Goal: Task Accomplishment & Management: Manage account settings

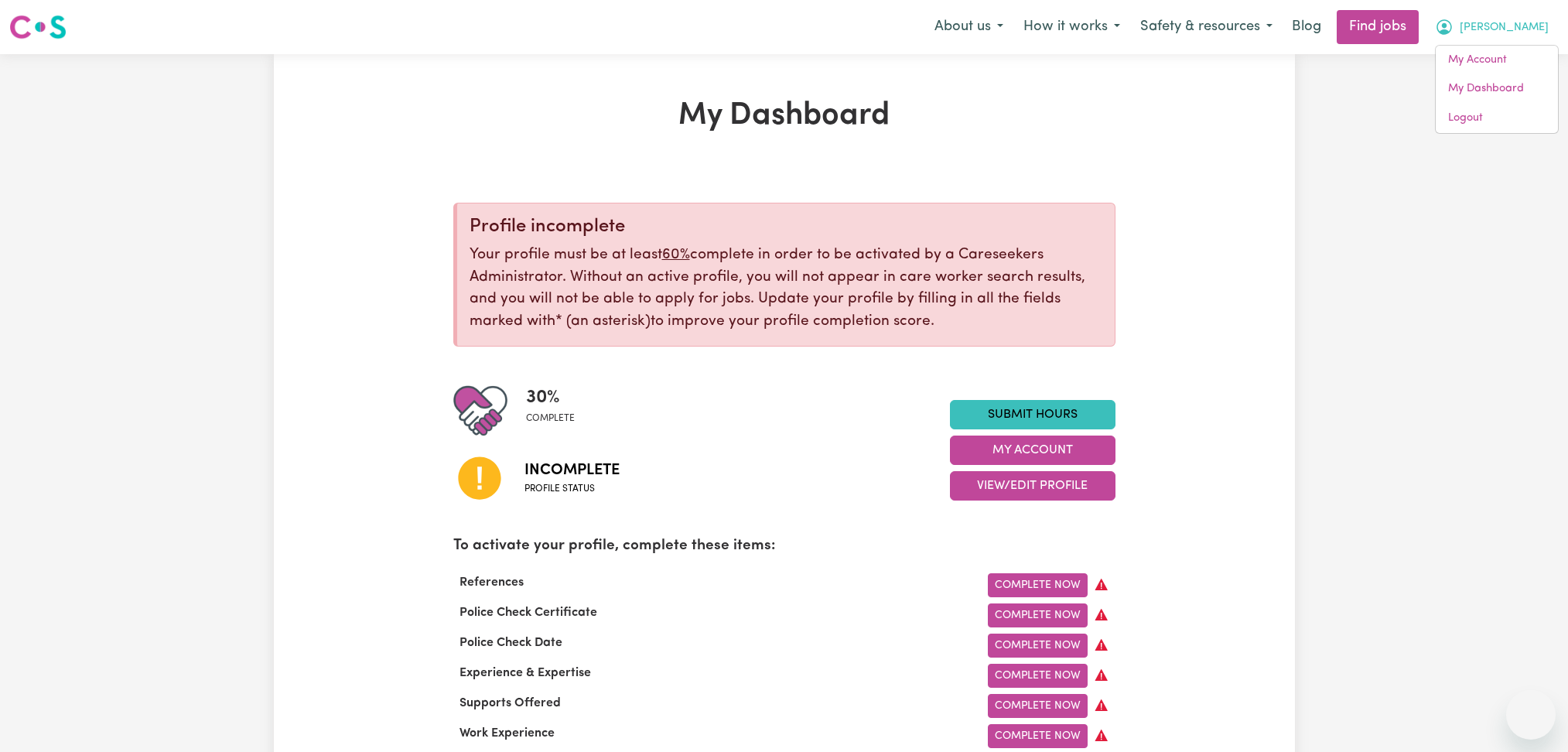
click at [1487, 127] on link "Logout" at bounding box center [1497, 119] width 122 height 30
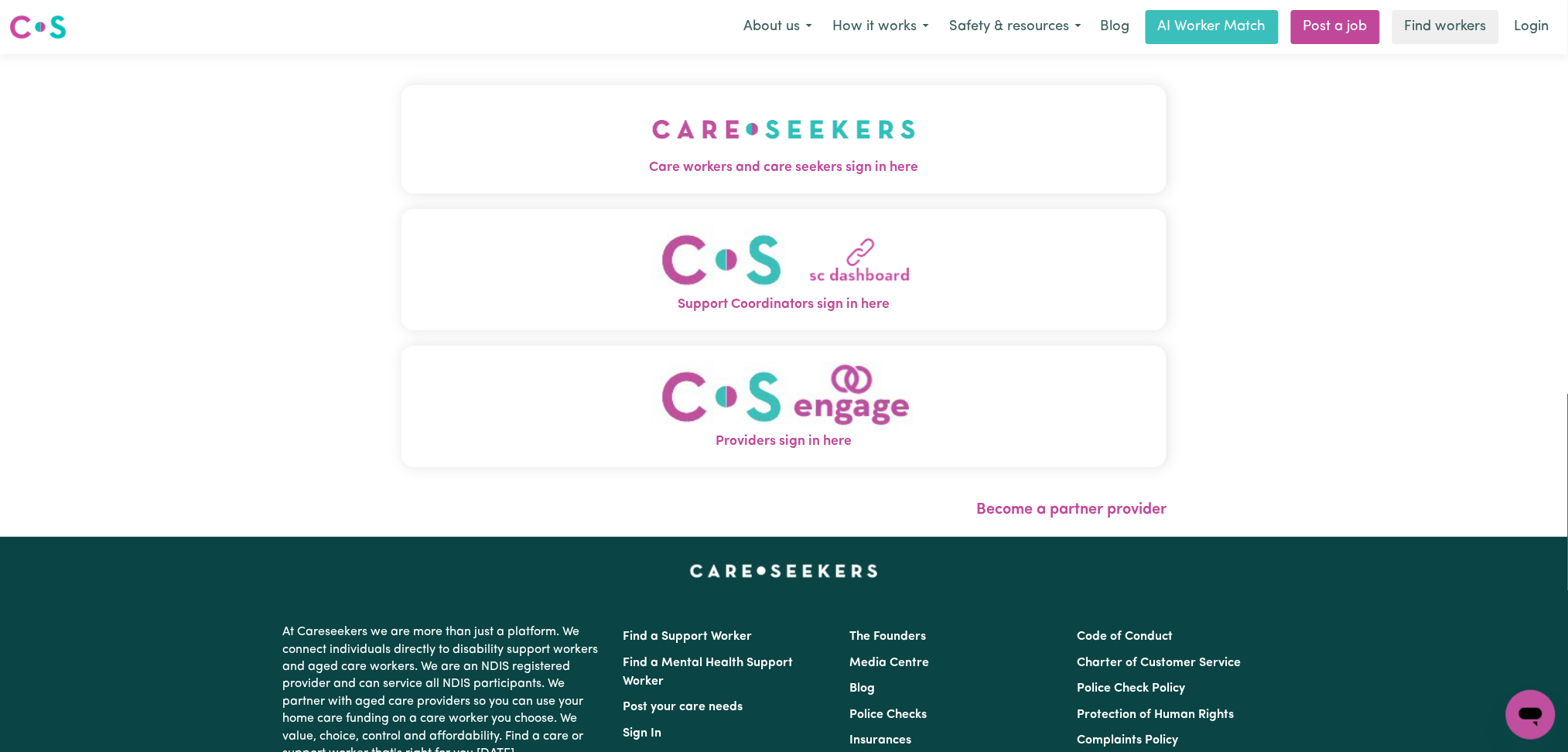
click at [652, 117] on img "Care workers and care seekers sign in here" at bounding box center [784, 129] width 264 height 57
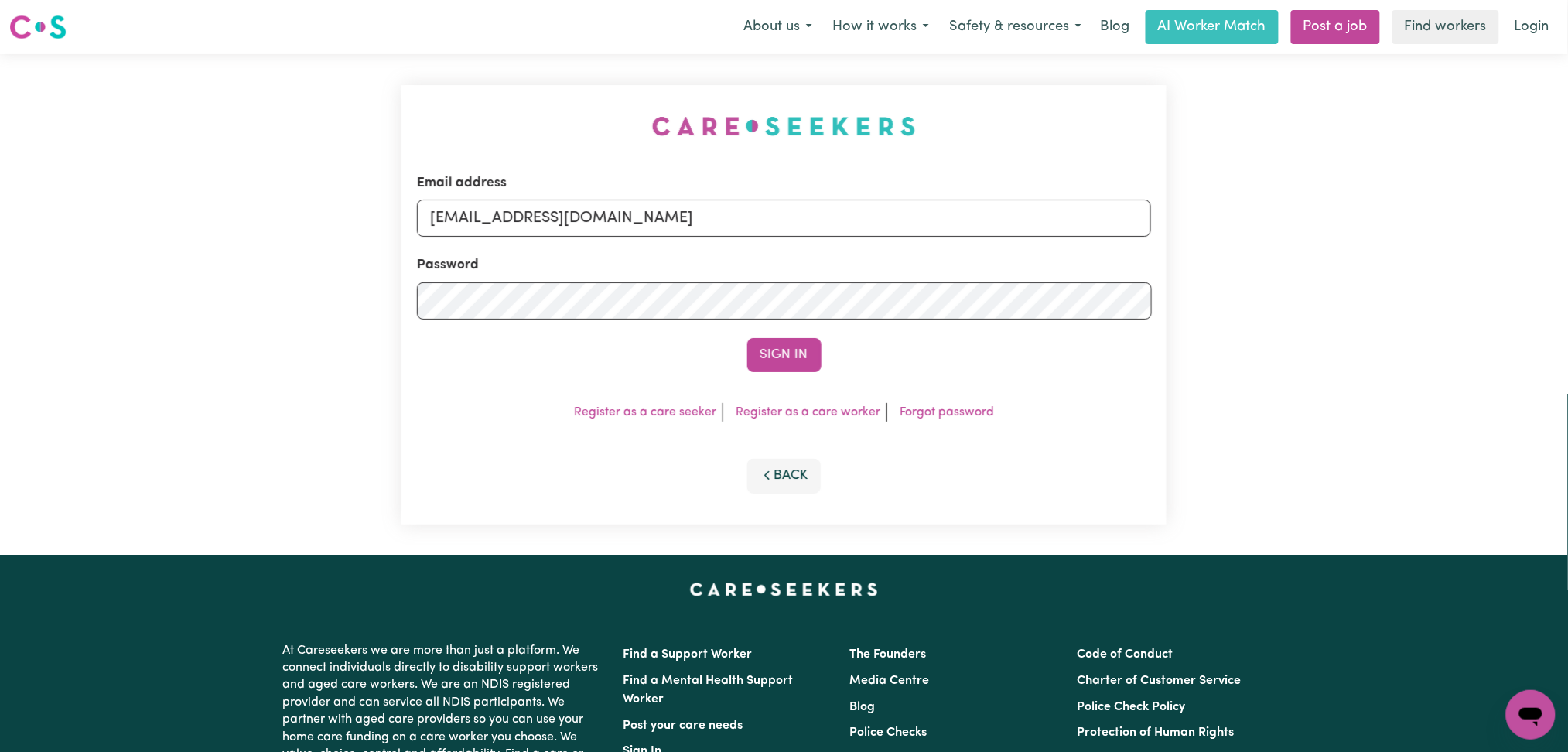
click at [599, 248] on form "Email address [EMAIL_ADDRESS][DOMAIN_NAME] Password Sign In" at bounding box center [784, 273] width 735 height 199
drag, startPoint x: 591, startPoint y: 230, endPoint x: 584, endPoint y: 237, distance: 9.9
click at [591, 230] on input "[EMAIL_ADDRESS][DOMAIN_NAME]" at bounding box center [784, 218] width 735 height 37
drag, startPoint x: 511, startPoint y: 211, endPoint x: 834, endPoint y: 210, distance: 323.0
click at [834, 210] on input "Superuser~[EMAIL_ADDRESS][DOMAIN_NAME]" at bounding box center [784, 218] width 735 height 37
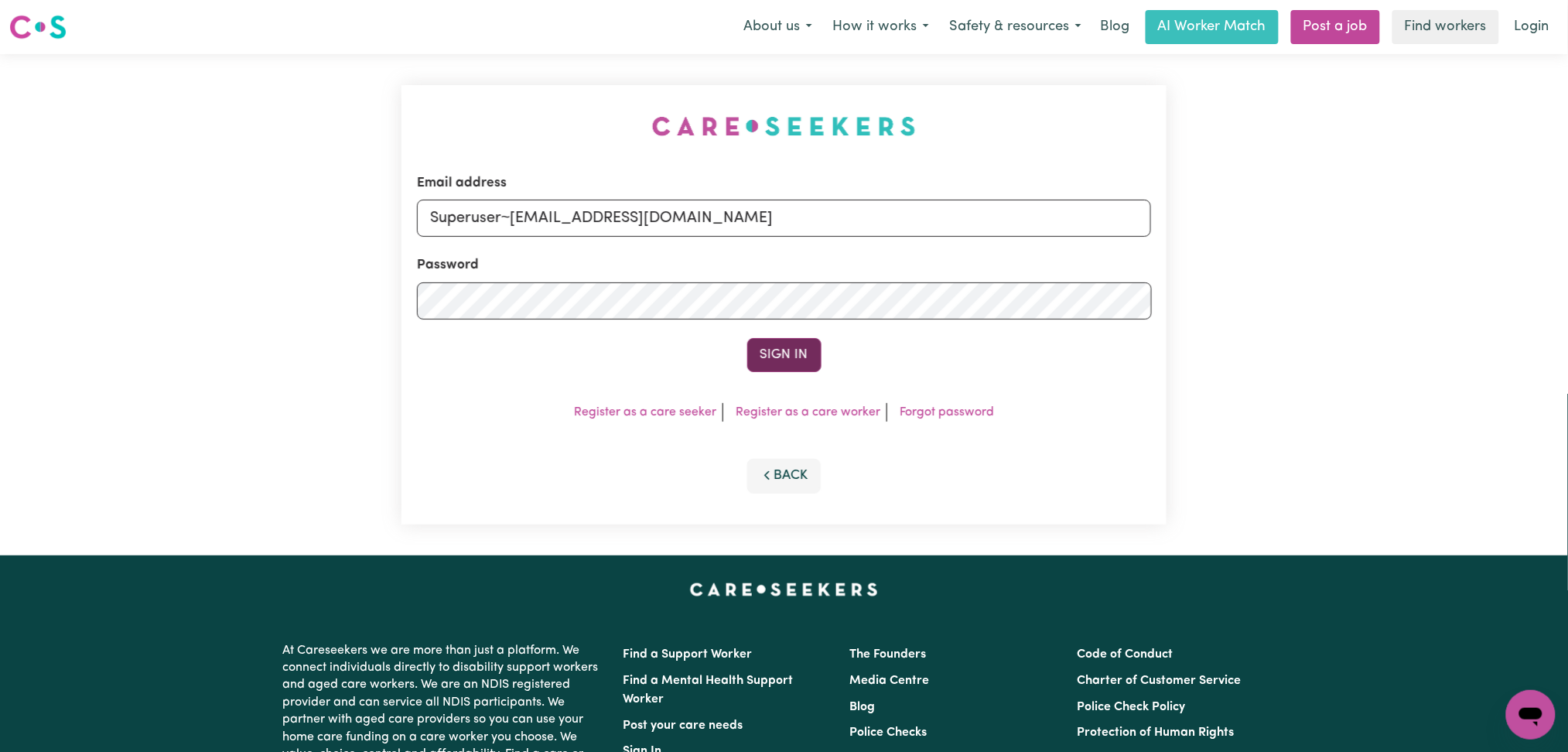
type input "Superuser~[EMAIL_ADDRESS][DOMAIN_NAME]"
click at [796, 348] on button "Sign In" at bounding box center [784, 355] width 74 height 34
